Goal: Register for event/course

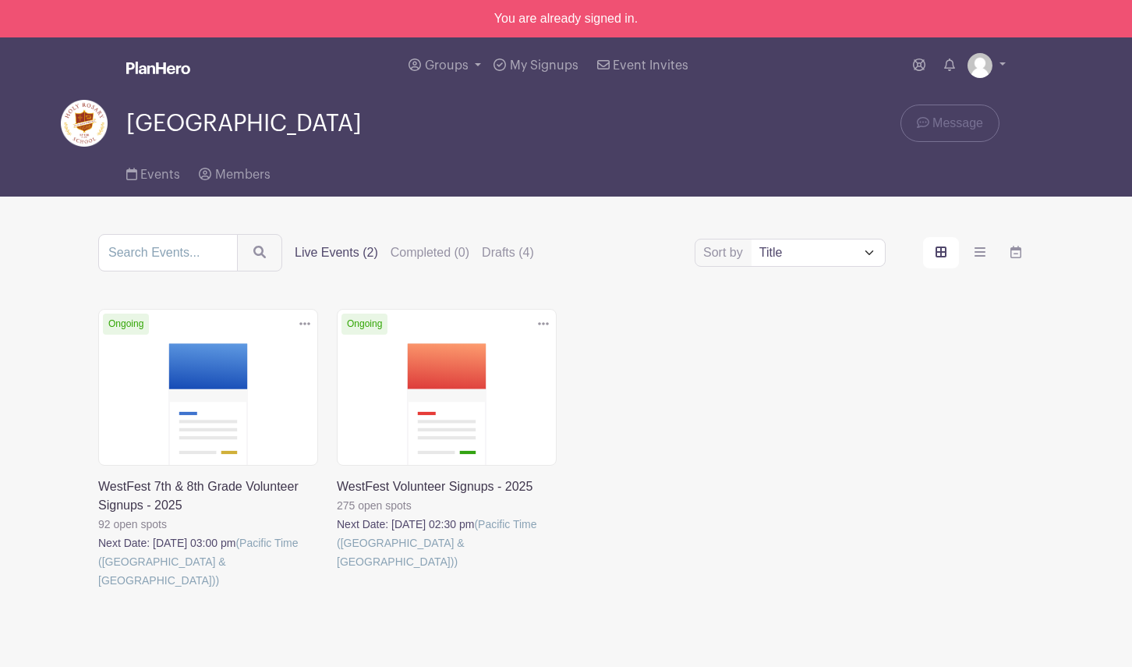
click at [337, 571] on link at bounding box center [337, 571] width 0 height 0
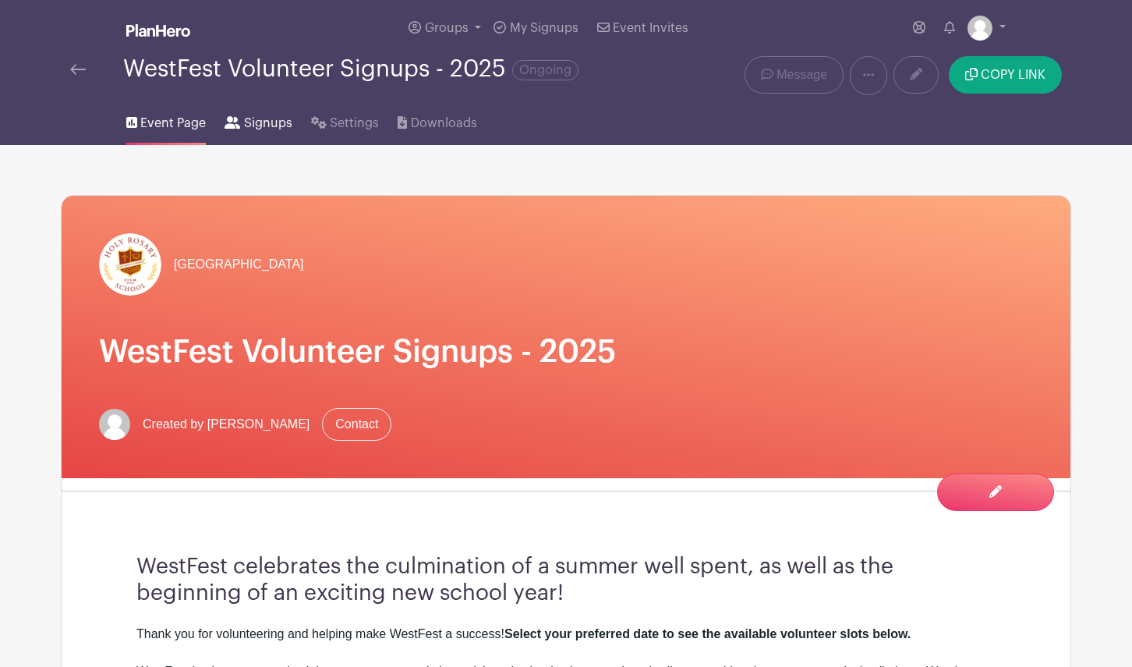
click at [253, 126] on span "Signups" at bounding box center [268, 123] width 48 height 19
click at [271, 121] on span "Signups" at bounding box center [268, 123] width 48 height 19
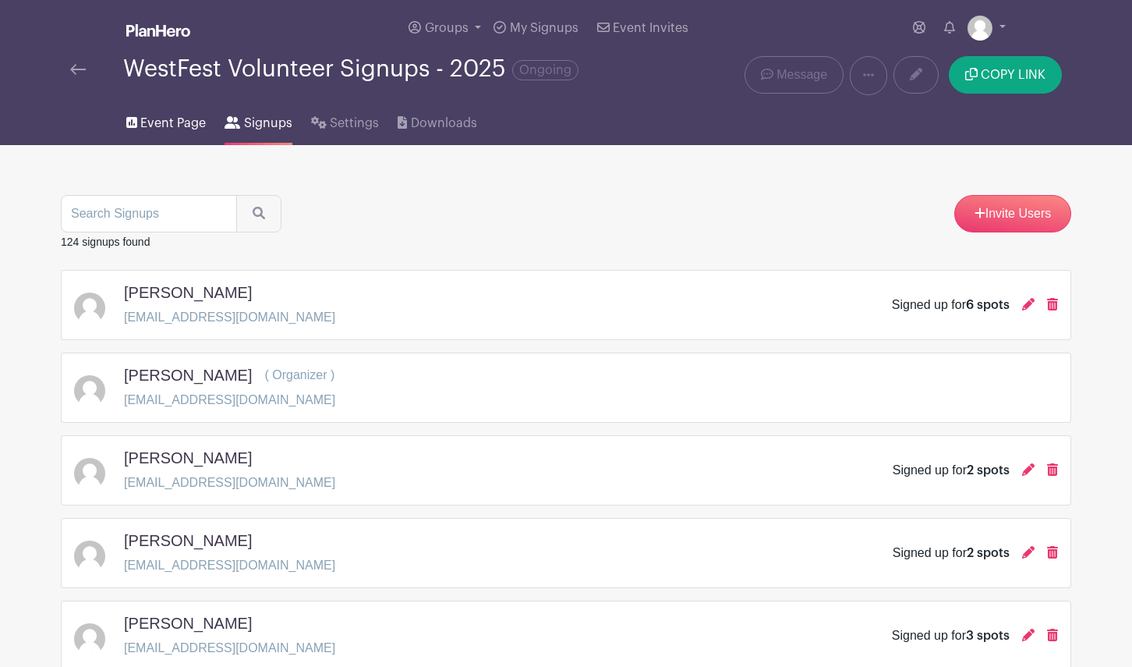
click at [158, 120] on span "Event Page" at bounding box center [172, 123] width 65 height 19
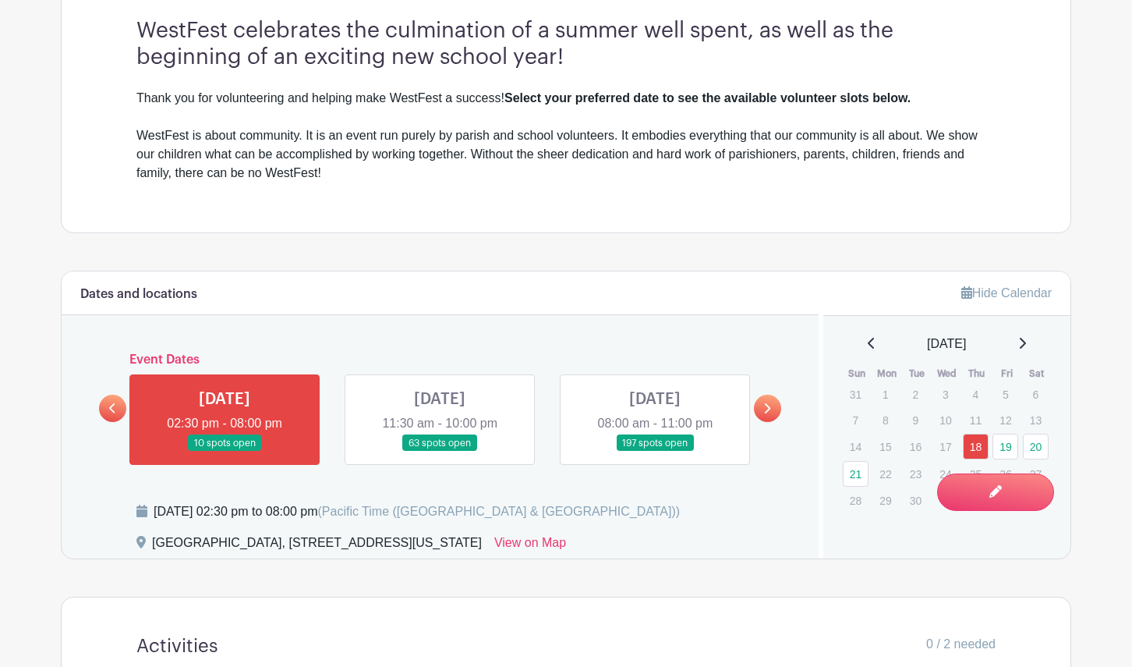
scroll to position [549, 0]
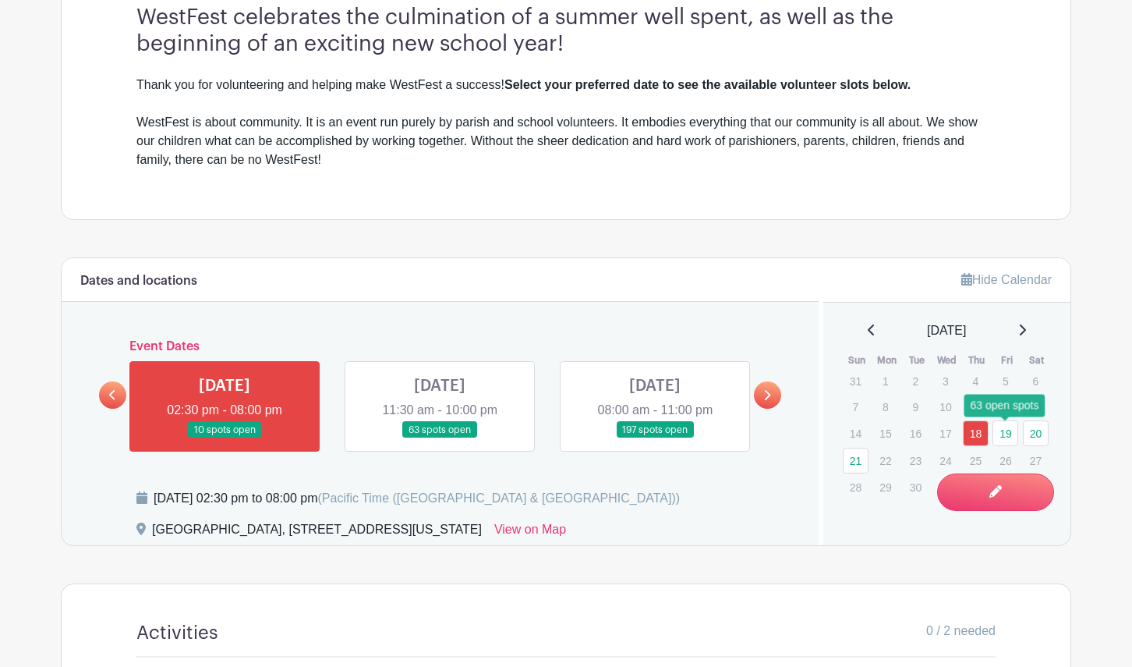
click at [1010, 437] on link "19" at bounding box center [1006, 433] width 26 height 26
click at [1010, 439] on link "19" at bounding box center [1006, 433] width 26 height 26
click at [999, 437] on link "19" at bounding box center [1006, 433] width 26 height 26
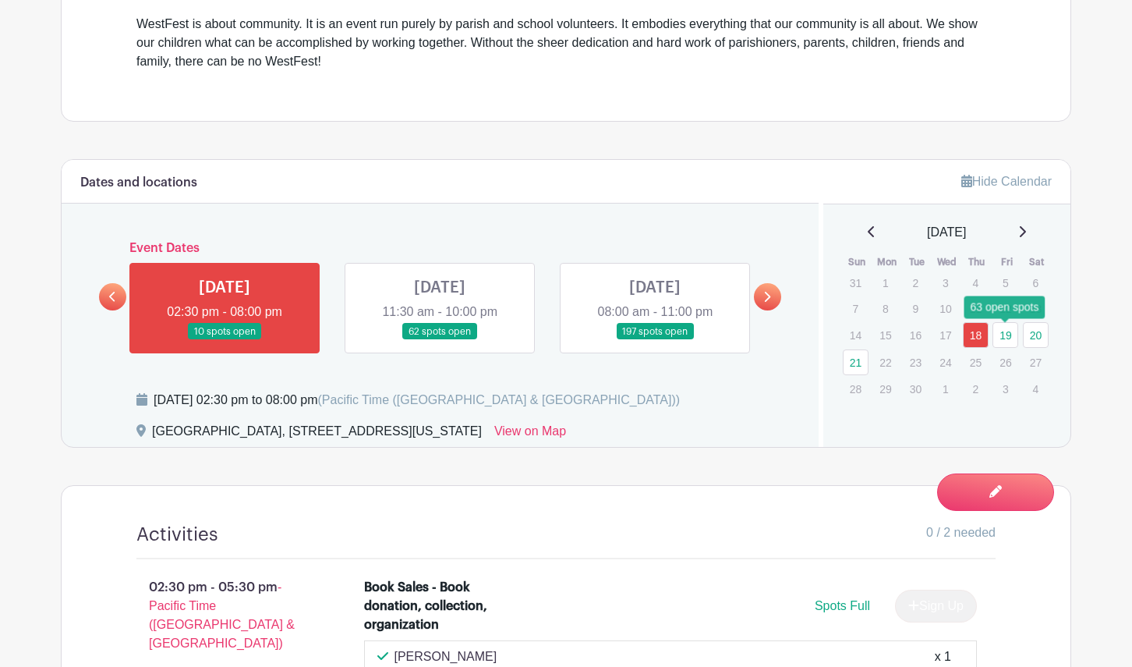
scroll to position [664, 0]
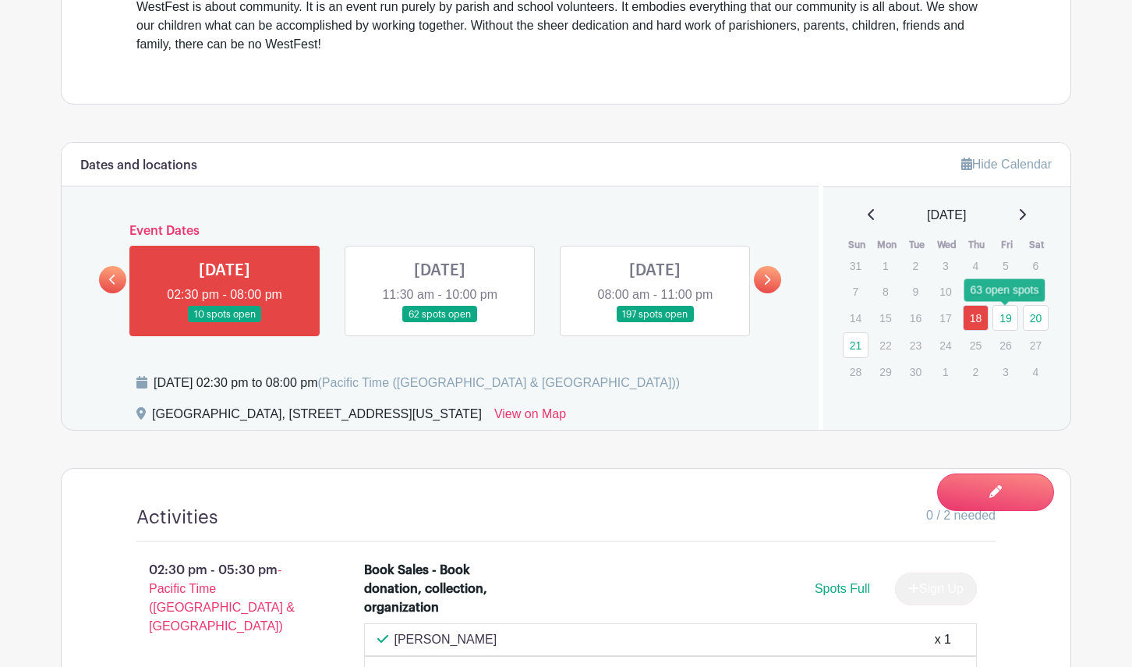
click at [1007, 325] on link "19" at bounding box center [1006, 318] width 26 height 26
